Goal: Task Accomplishment & Management: Manage account settings

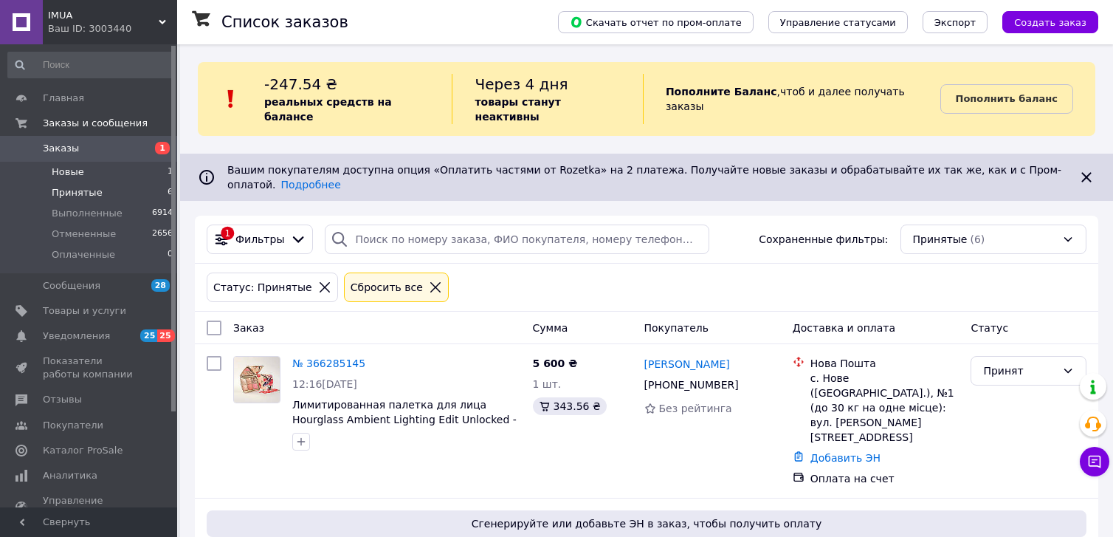
click at [62, 171] on span "Новые" at bounding box center [68, 171] width 32 height 13
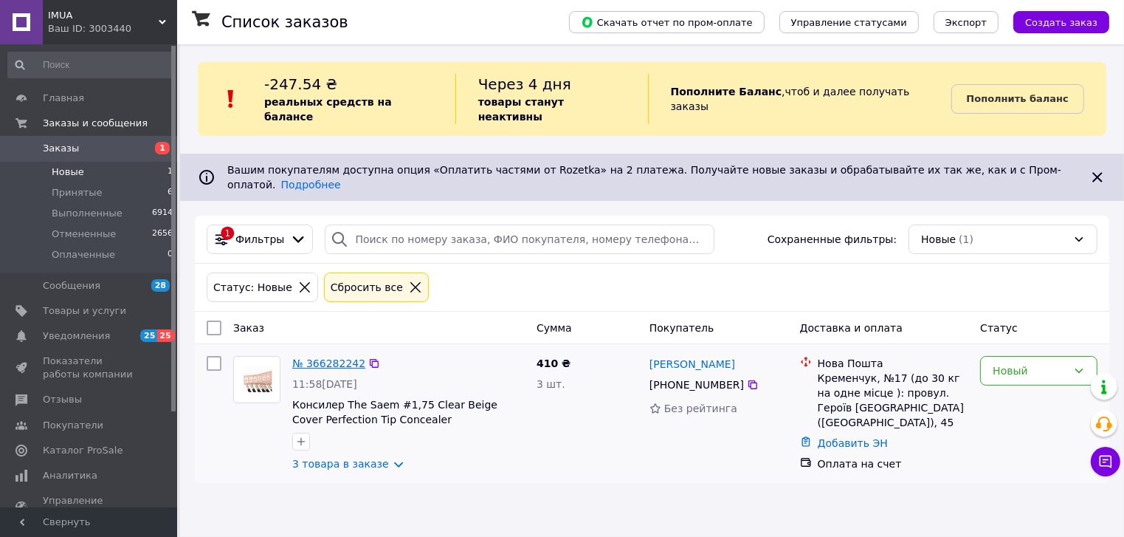
click at [303, 357] on link "№ 366282242" at bounding box center [328, 363] width 73 height 12
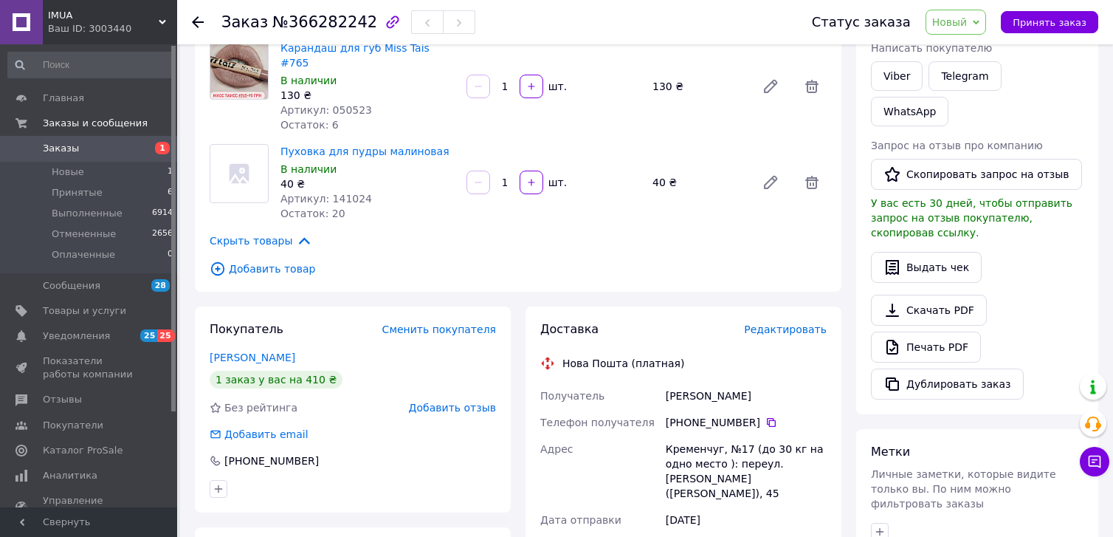
scroll to position [295, 0]
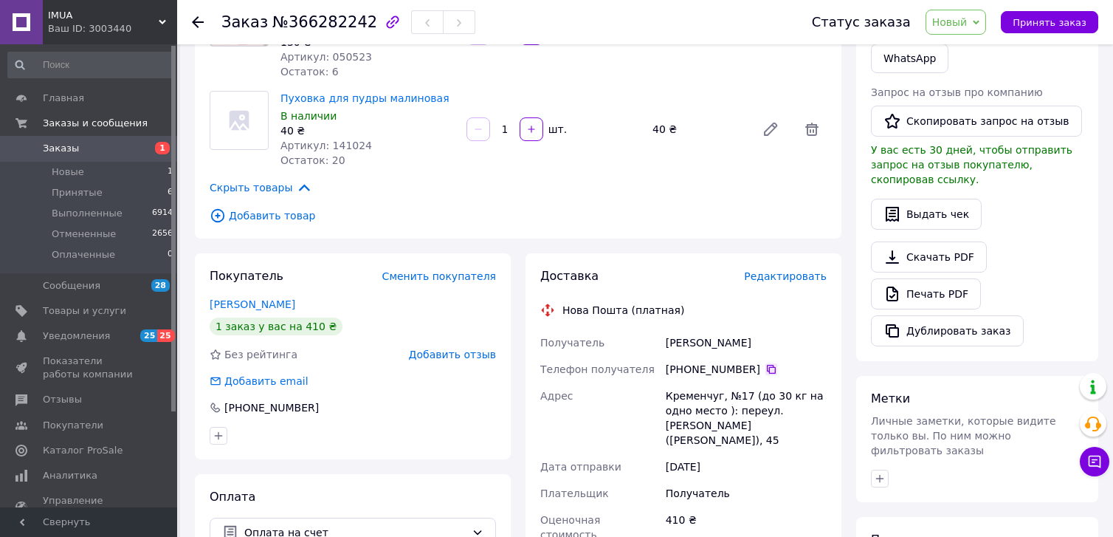
click at [765, 363] on icon at bounding box center [771, 369] width 12 height 12
click at [967, 18] on span "Новый" at bounding box center [949, 22] width 35 height 12
click at [979, 48] on li "Принят" at bounding box center [965, 52] width 78 height 22
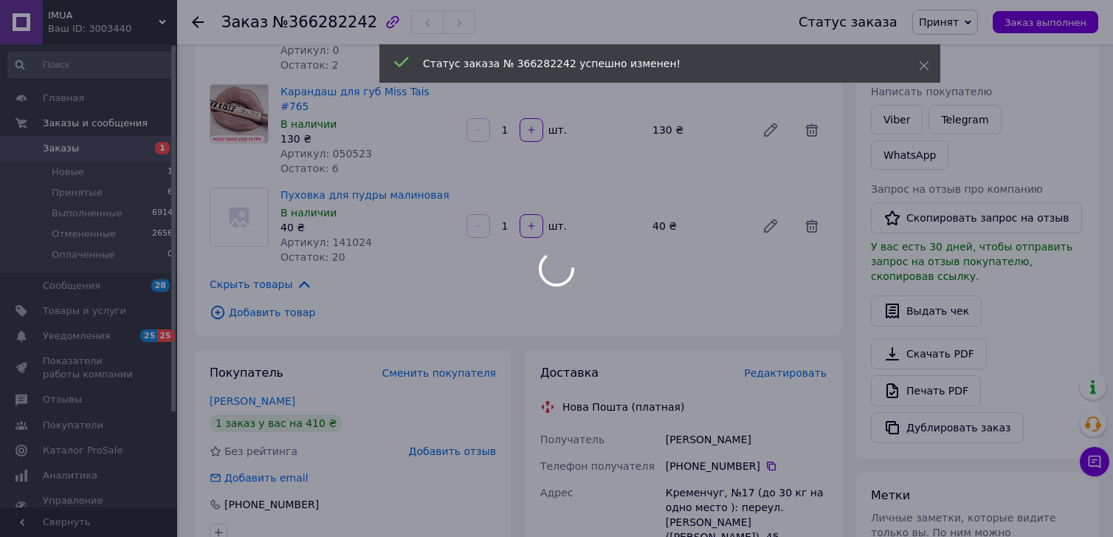
scroll to position [147, 0]
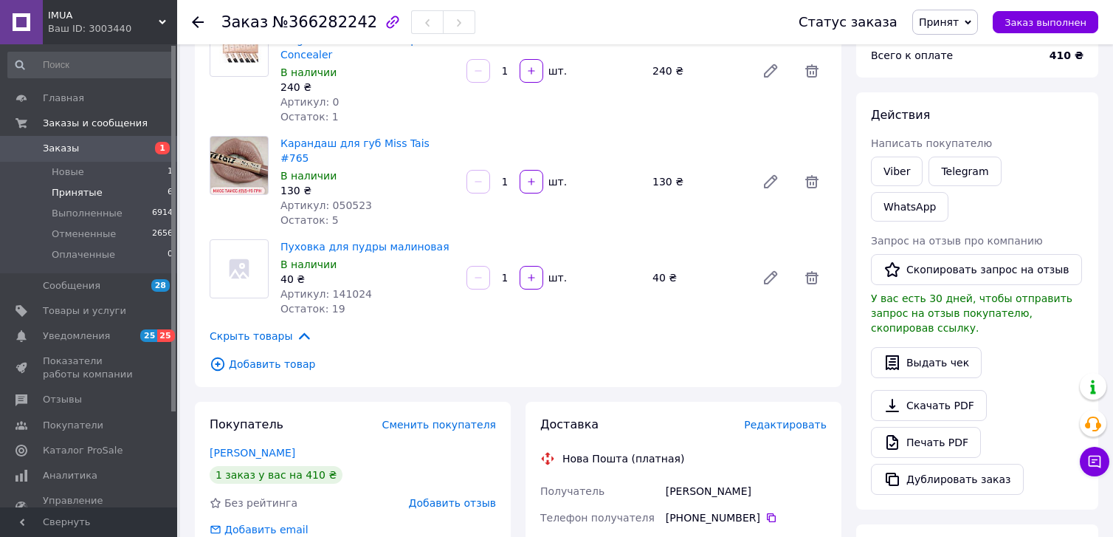
click at [62, 187] on span "Принятые" at bounding box center [77, 192] width 51 height 13
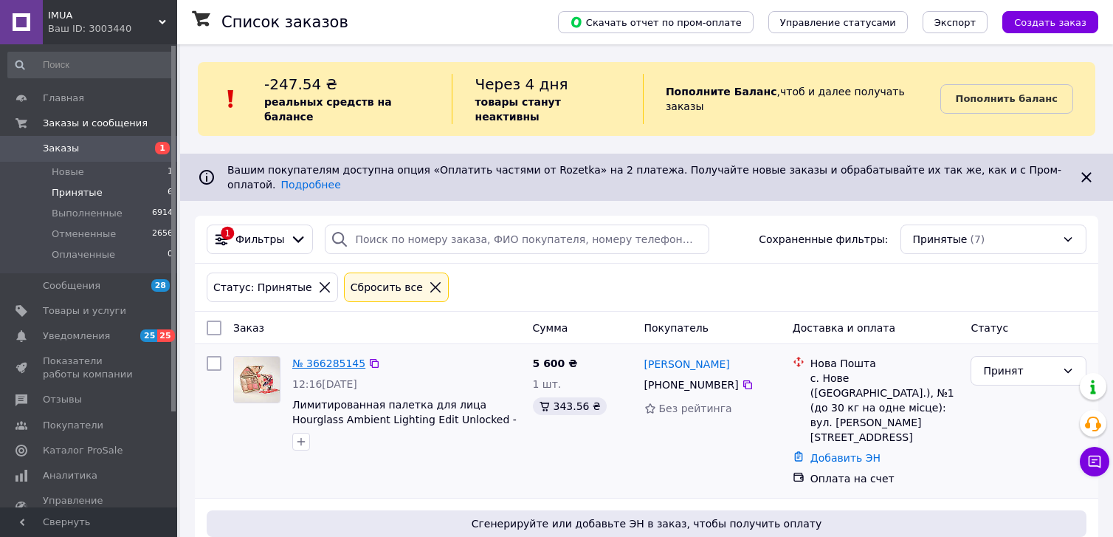
click at [311, 357] on link "№ 366285145" at bounding box center [328, 363] width 73 height 12
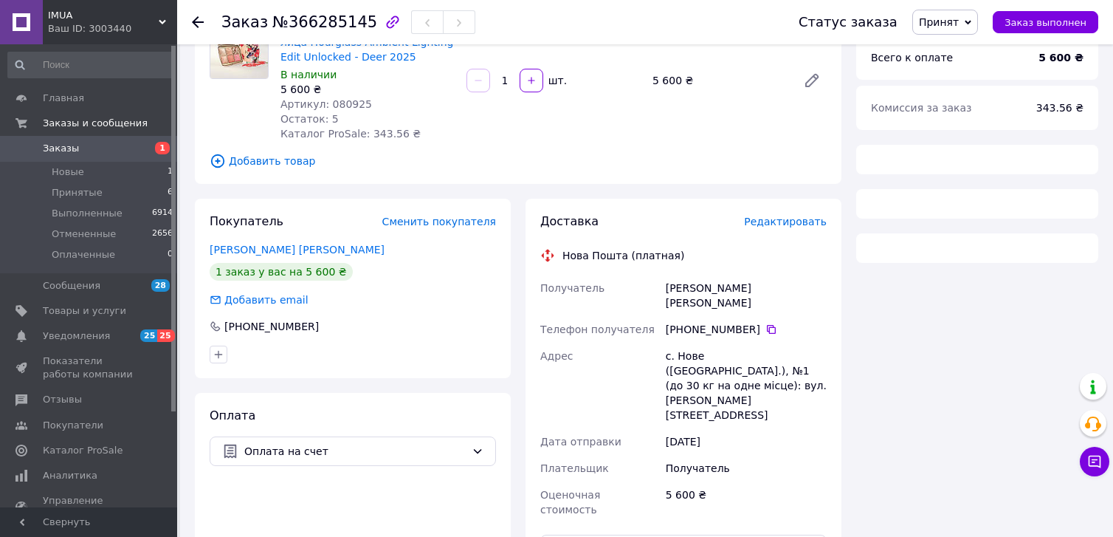
scroll to position [148, 0]
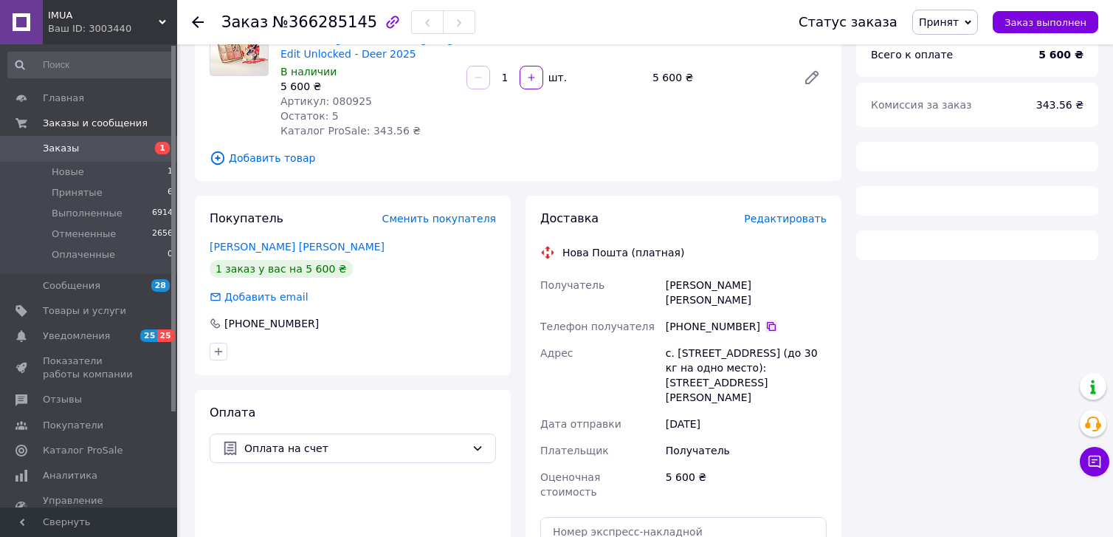
click at [765, 320] on icon at bounding box center [771, 326] width 12 height 12
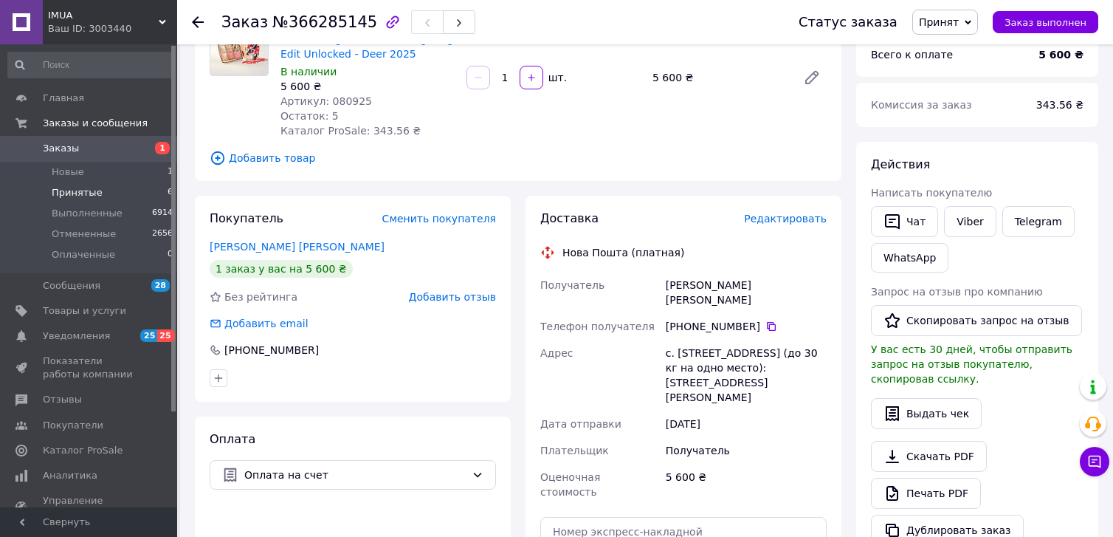
click at [89, 193] on span "Принятые" at bounding box center [77, 192] width 51 height 13
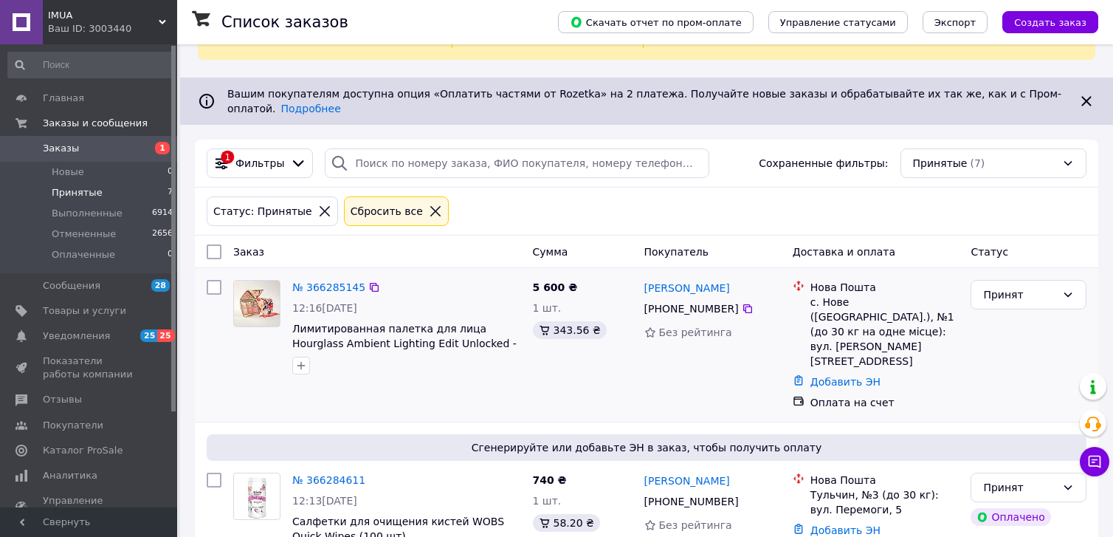
scroll to position [148, 0]
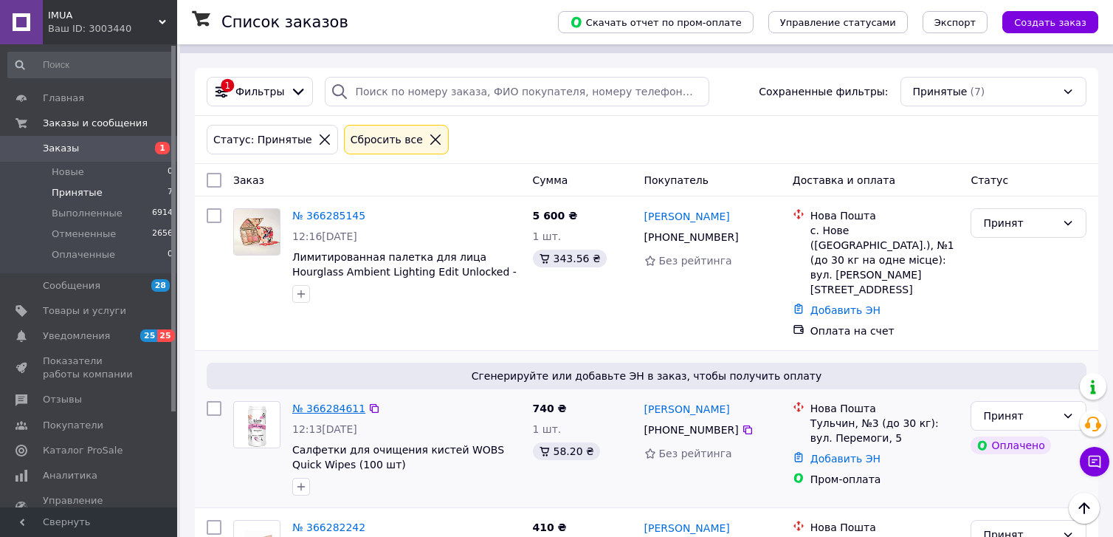
click at [317, 402] on link "№ 366284611" at bounding box center [328, 408] width 73 height 12
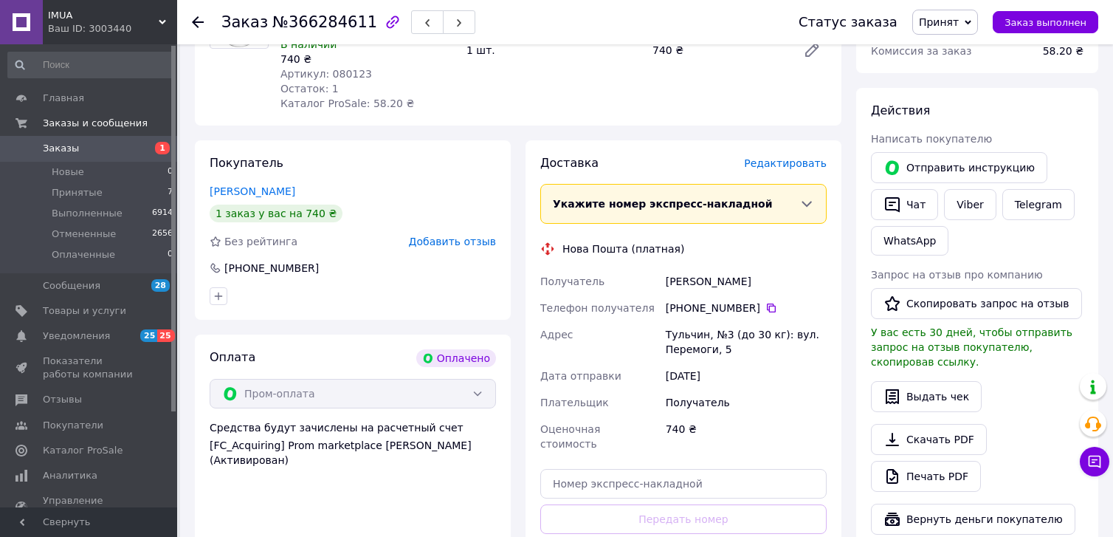
scroll to position [221, 0]
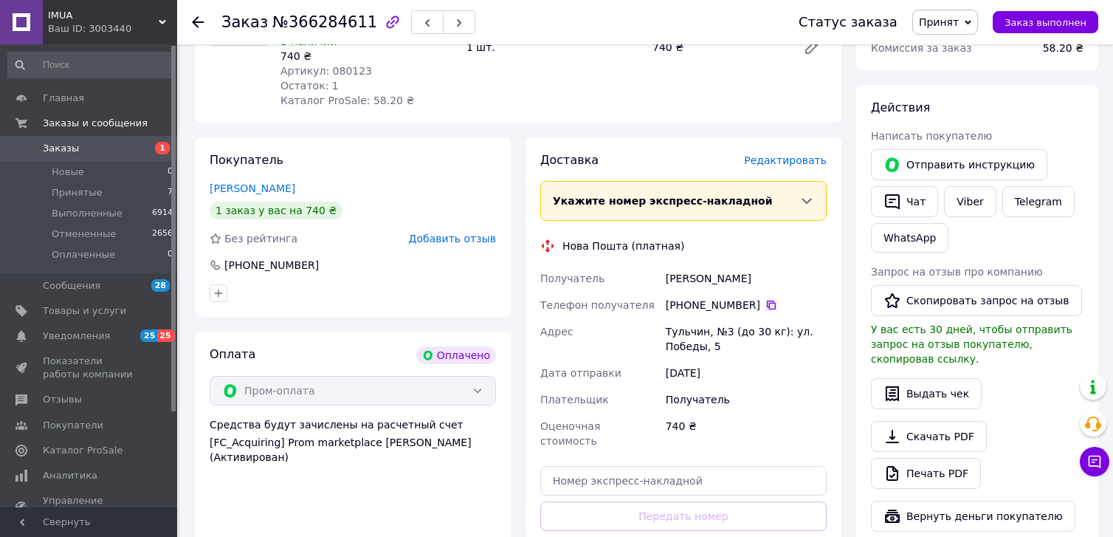
click at [767, 300] on icon at bounding box center [771, 304] width 9 height 9
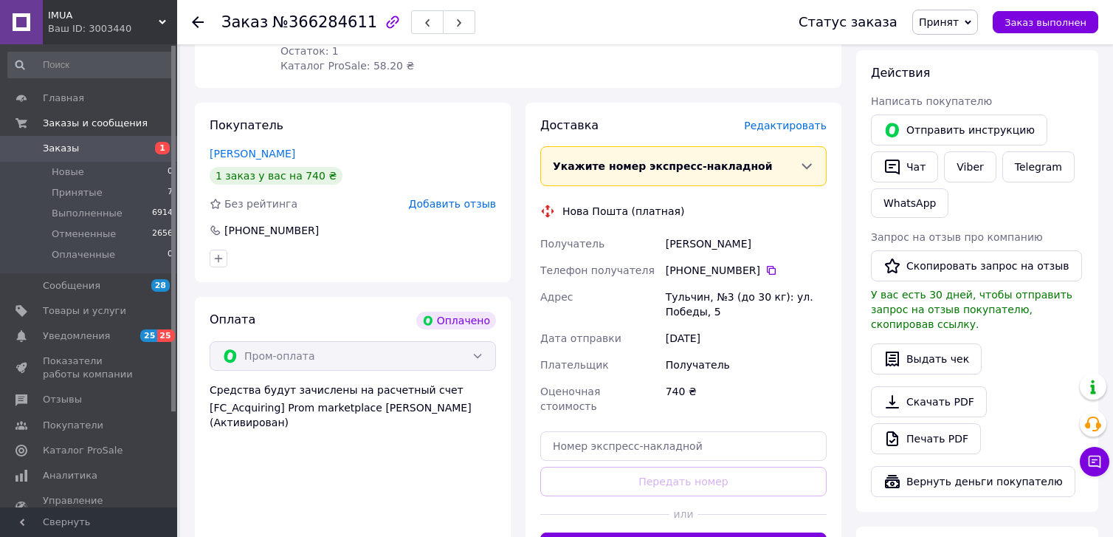
scroll to position [369, 0]
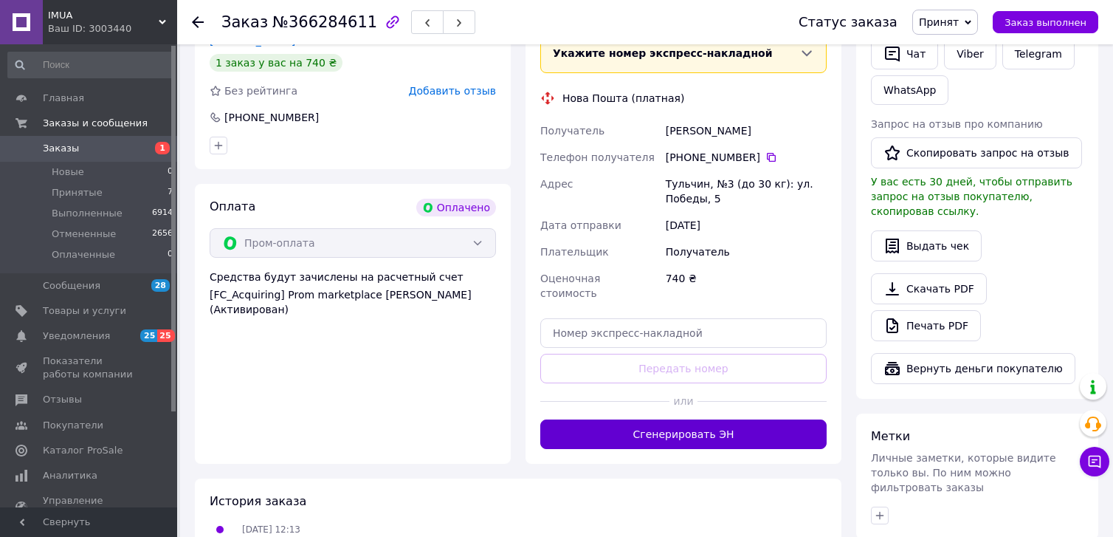
click at [697, 419] on button "Сгенерировать ЭН" at bounding box center [683, 434] width 286 height 30
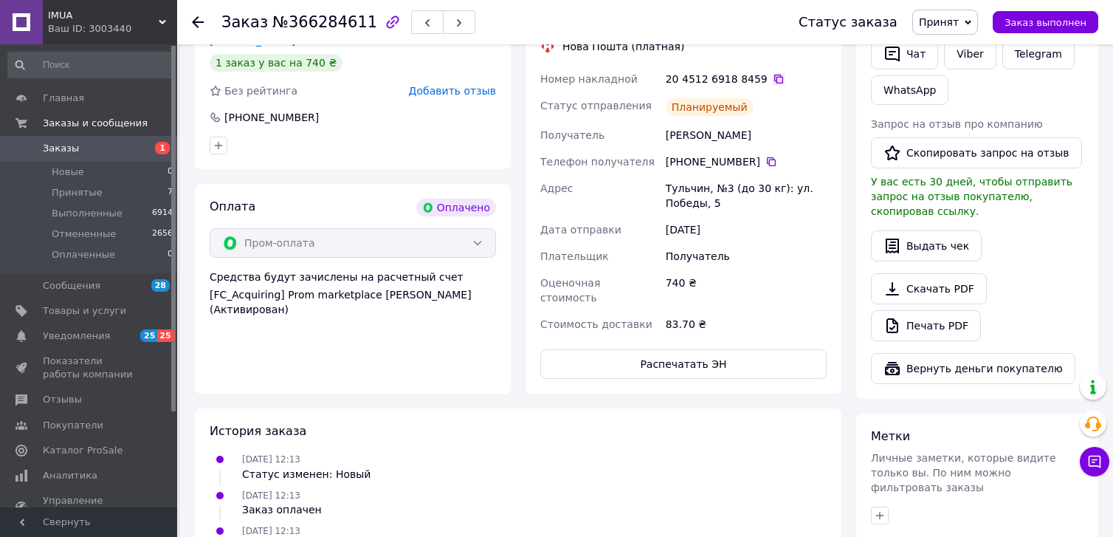
click at [773, 73] on icon at bounding box center [779, 79] width 12 height 12
click at [1085, 338] on div "Действия Написать покупателю   Отправить инструкцию   Чат Viber Telegram WhatsA…" at bounding box center [977, 167] width 242 height 461
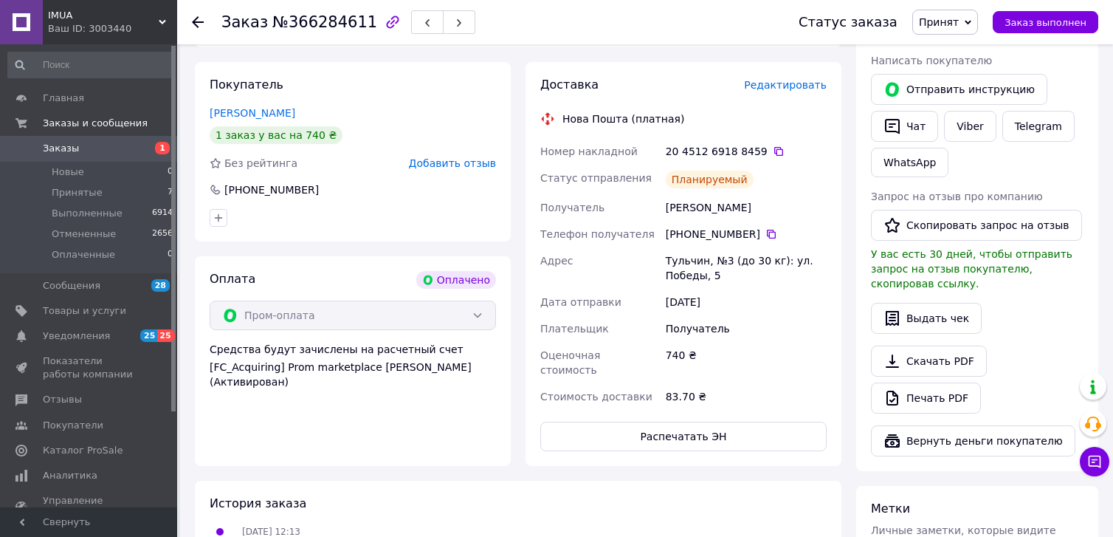
scroll to position [295, 0]
click at [74, 192] on span "Принятые" at bounding box center [77, 192] width 51 height 13
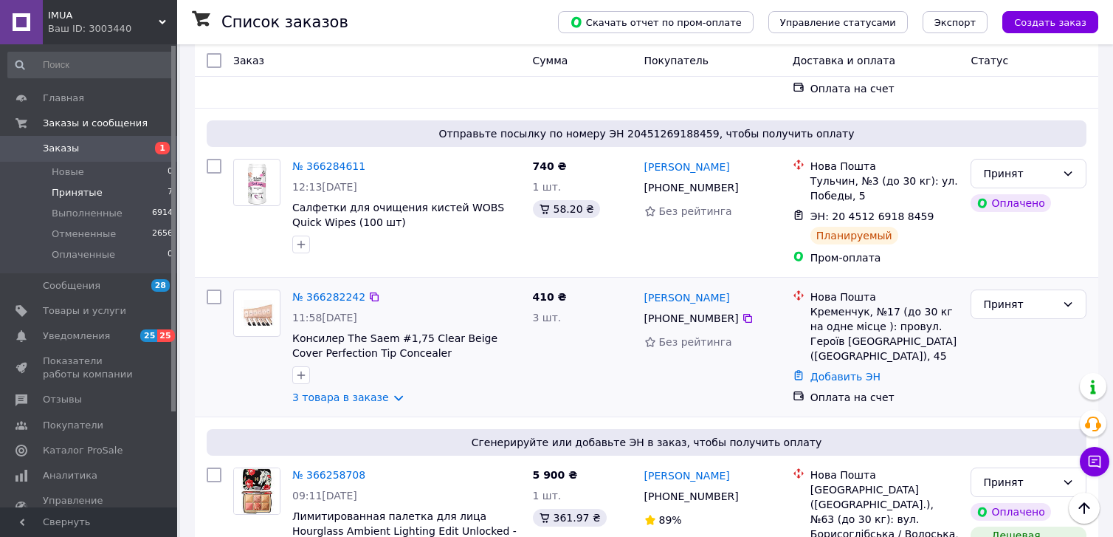
scroll to position [443, 0]
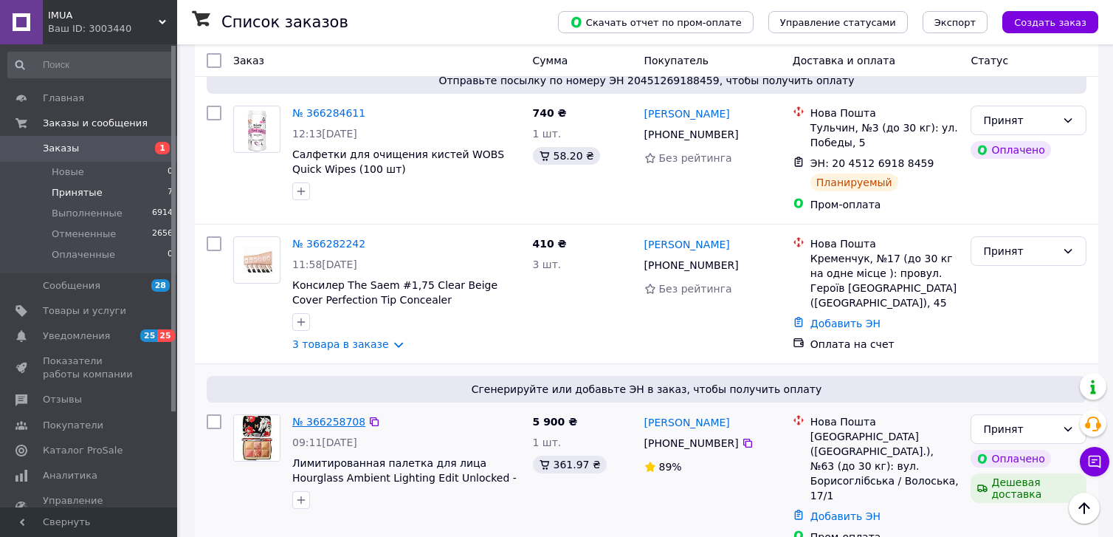
click at [308, 415] on link "№ 366258708" at bounding box center [328, 421] width 73 height 12
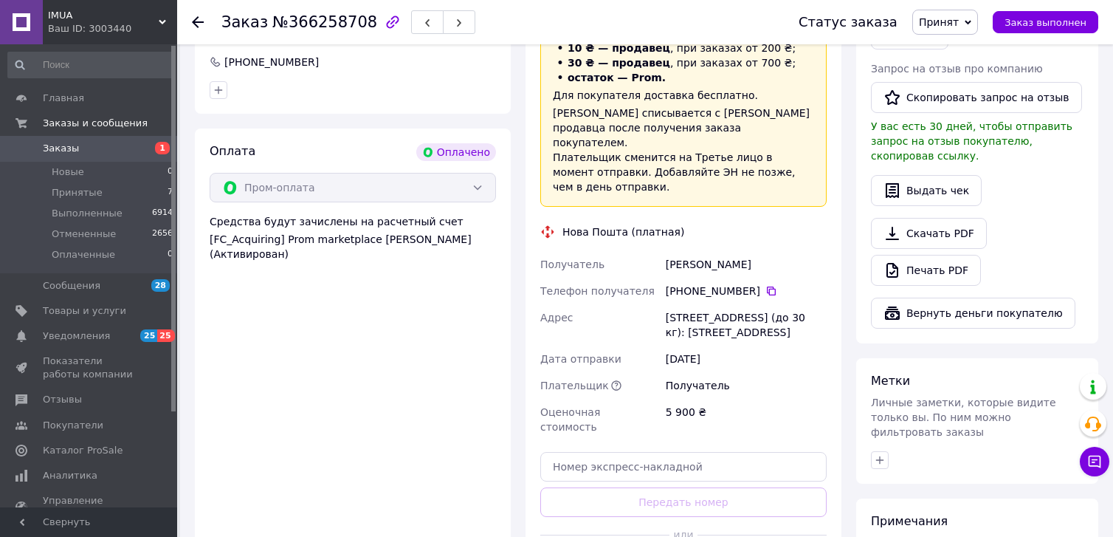
scroll to position [517, 0]
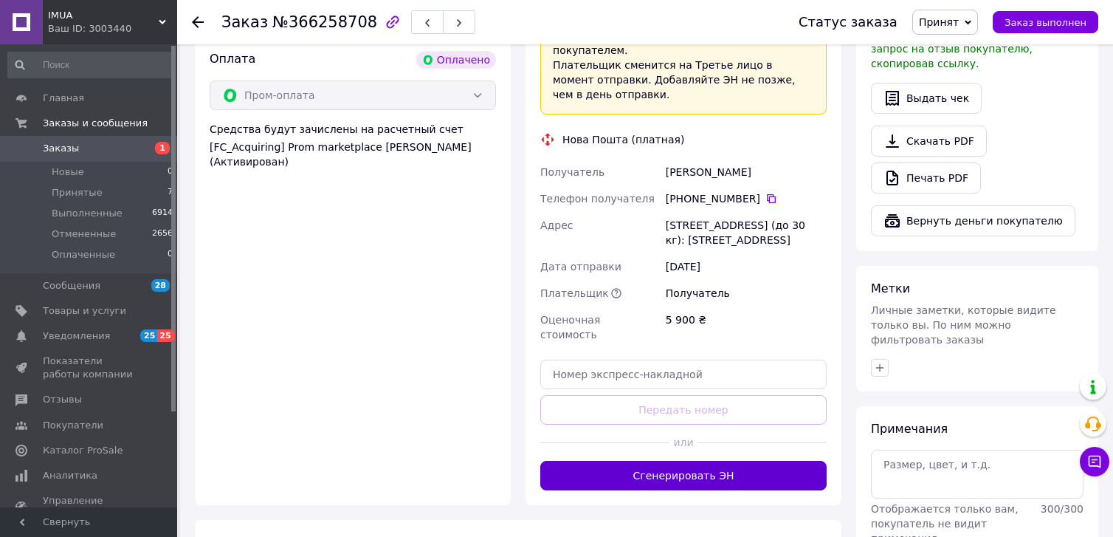
click at [673, 462] on button "Сгенерировать ЭН" at bounding box center [683, 475] width 286 height 30
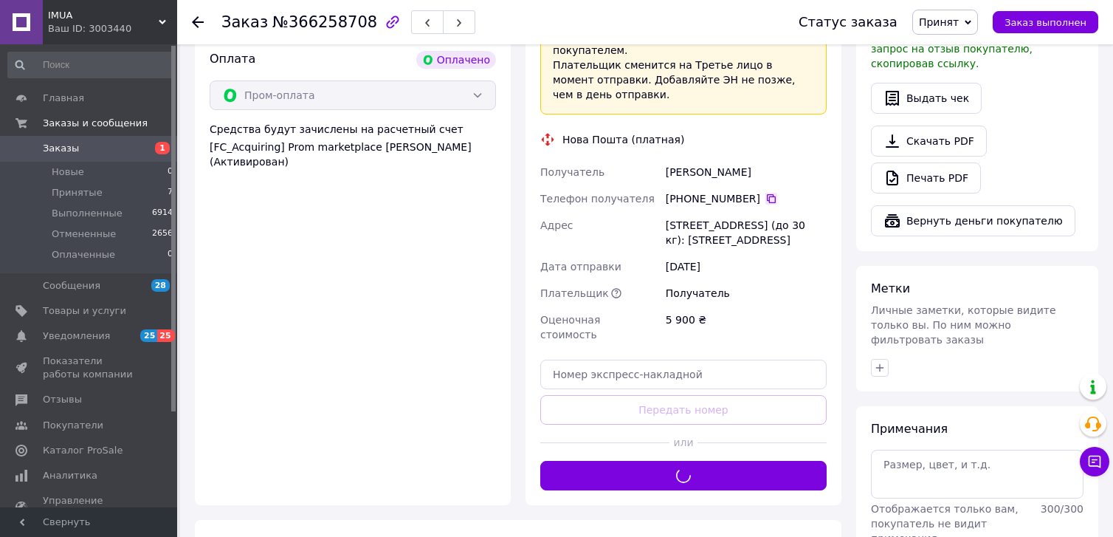
click at [765, 193] on icon at bounding box center [771, 199] width 12 height 12
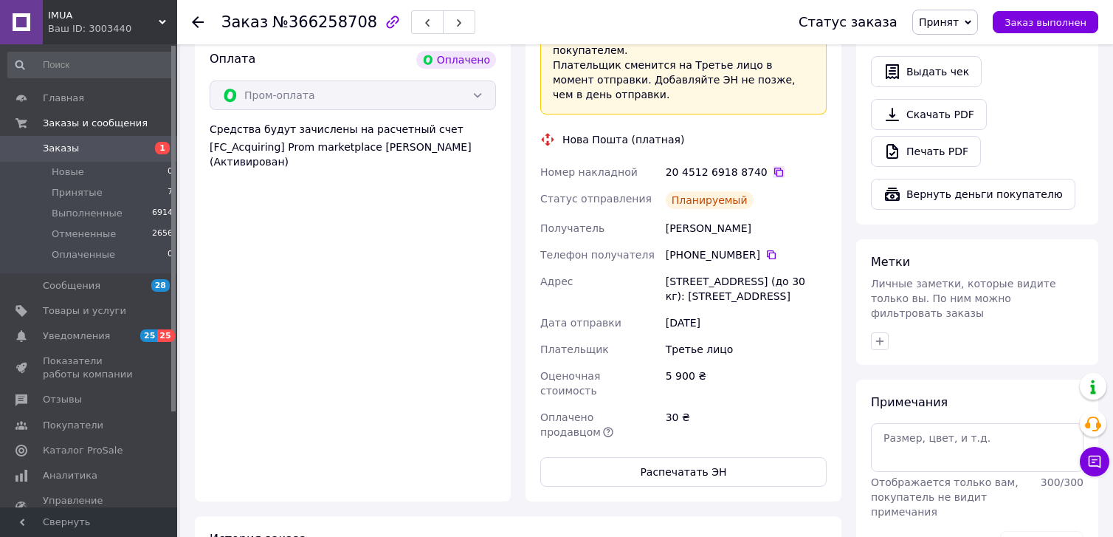
click at [773, 166] on icon at bounding box center [779, 172] width 12 height 12
click at [59, 194] on span "Принятые" at bounding box center [77, 192] width 51 height 13
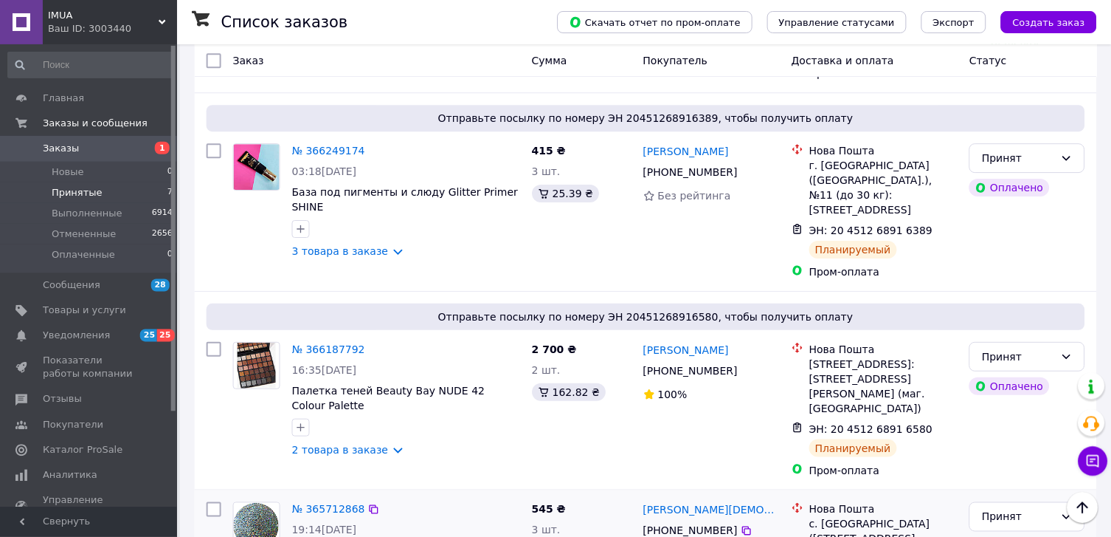
scroll to position [886, 0]
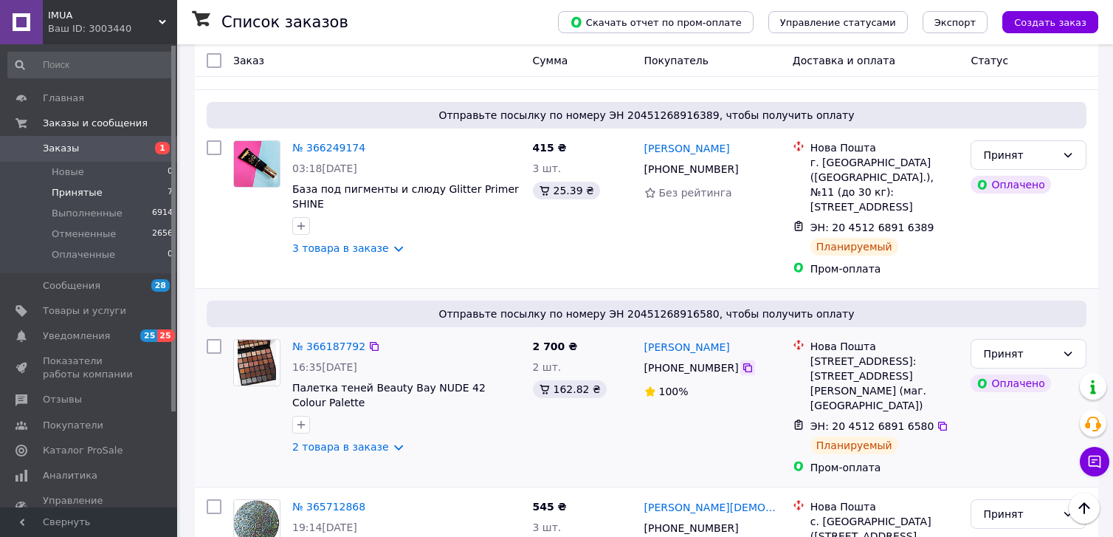
click at [742, 362] on icon at bounding box center [748, 368] width 12 height 12
click at [742, 163] on icon at bounding box center [748, 169] width 12 height 12
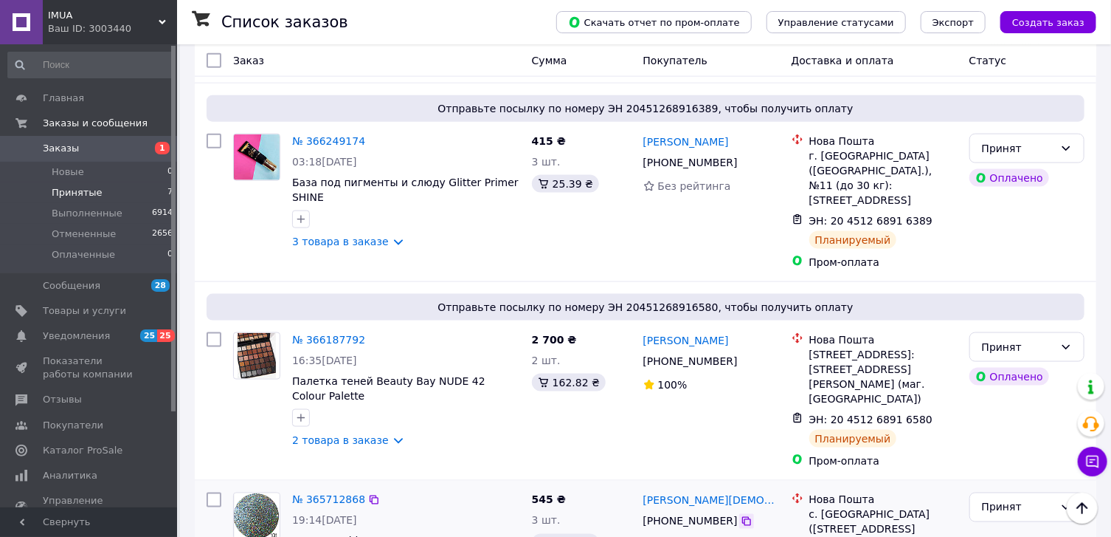
click at [742, 517] on icon at bounding box center [746, 521] width 9 height 9
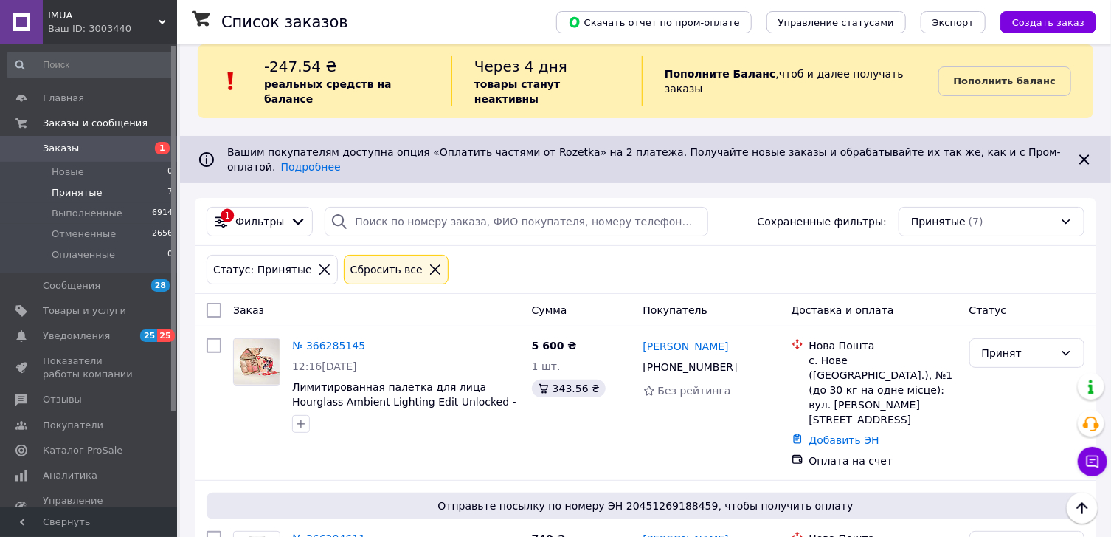
scroll to position [7, 0]
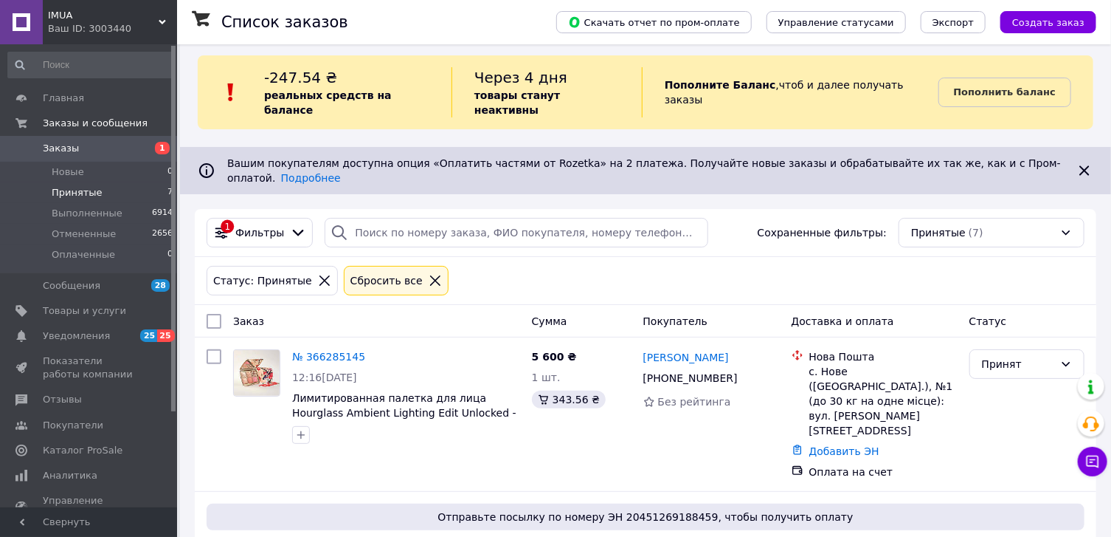
click at [69, 193] on span "Принятые" at bounding box center [77, 192] width 51 height 13
